Goal: Navigation & Orientation: Go to known website

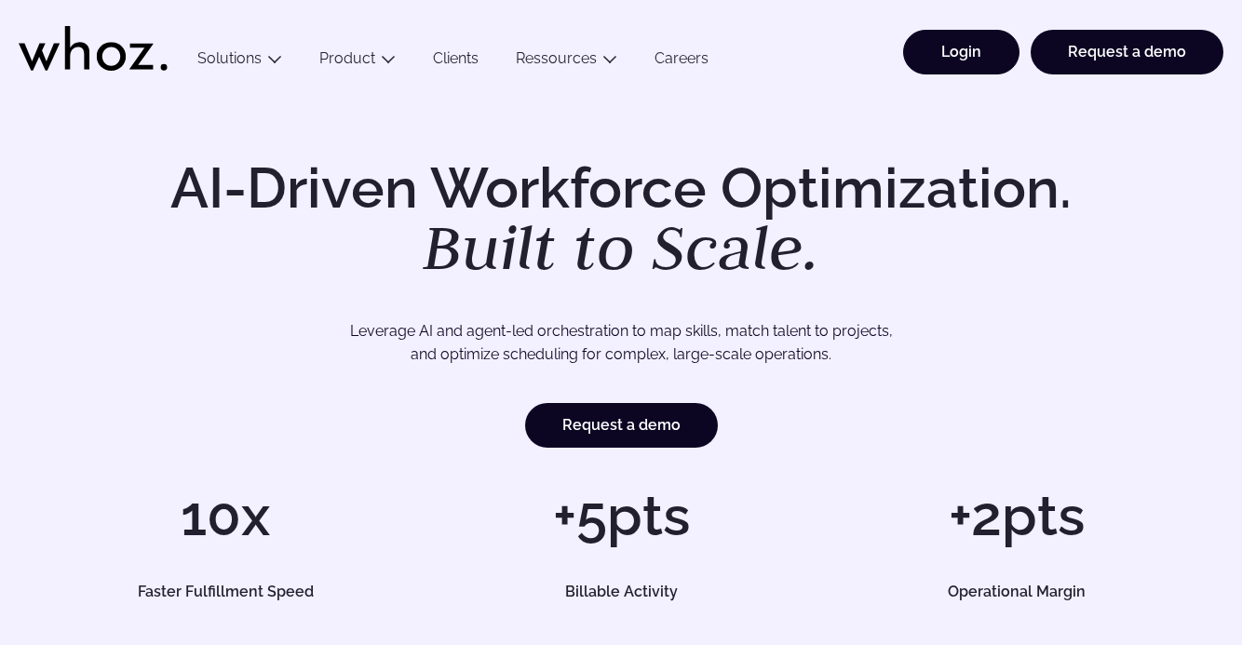
click at [930, 66] on link "Login" at bounding box center [961, 52] width 116 height 45
click at [980, 59] on link "Login" at bounding box center [961, 52] width 116 height 45
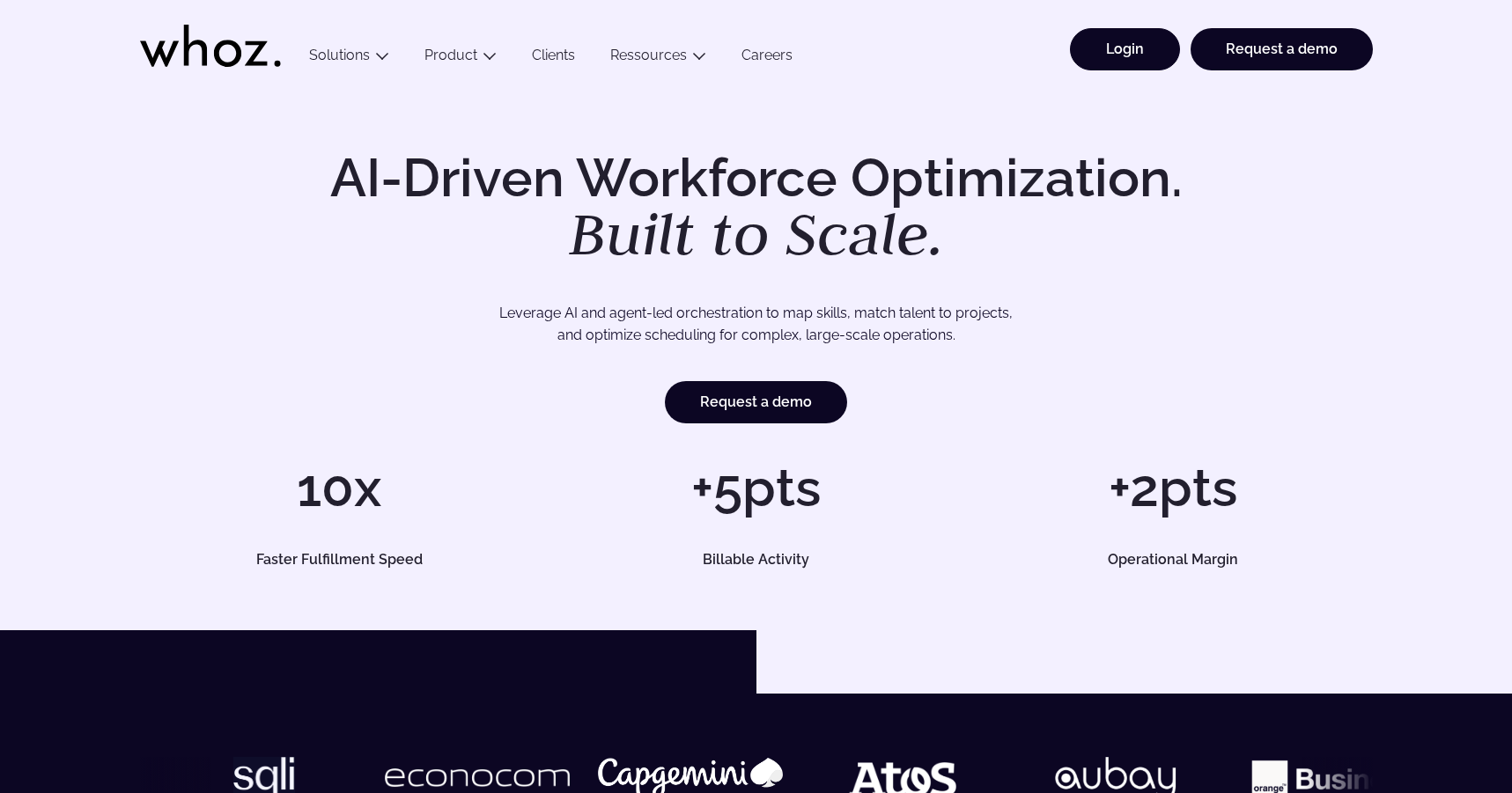
click at [1121, 48] on link "Login" at bounding box center [1124, 49] width 110 height 43
